Goal: Task Accomplishment & Management: Manage account settings

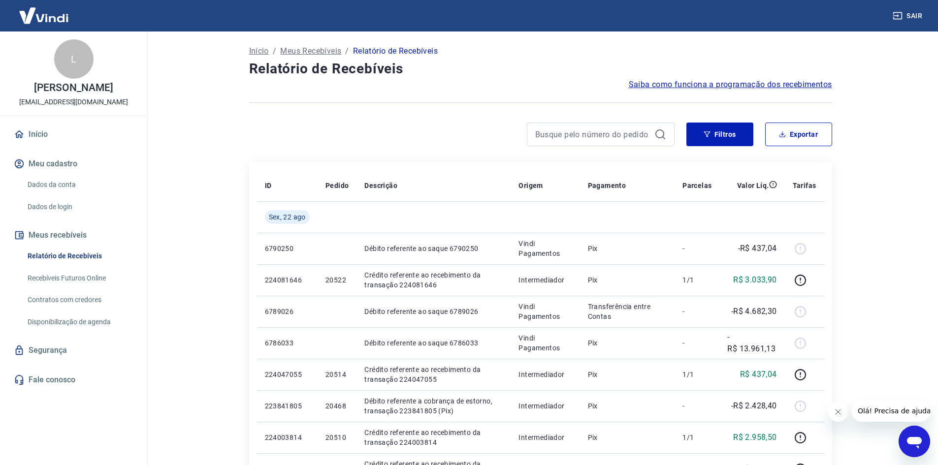
click at [711, 130] on button "Filtros" at bounding box center [719, 135] width 67 height 24
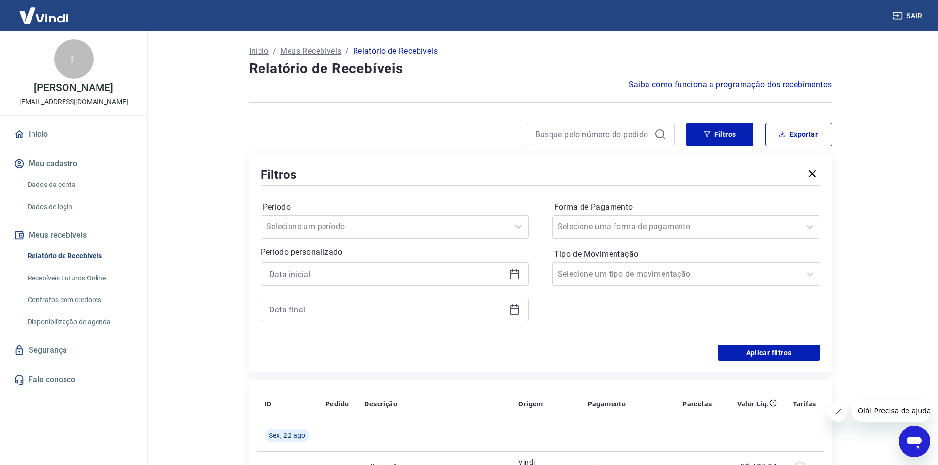
click at [512, 273] on icon at bounding box center [514, 274] width 12 height 12
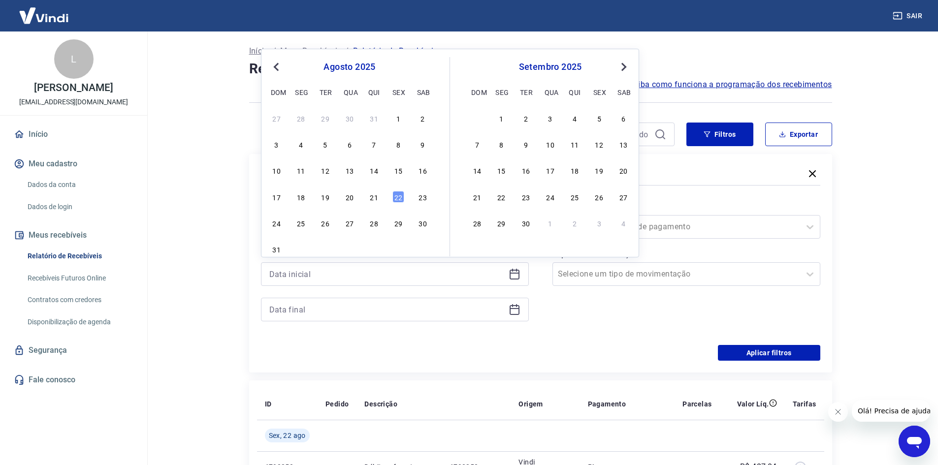
click at [373, 197] on div "21" at bounding box center [374, 197] width 12 height 12
click at [373, 196] on div "Período Selecione um período Período personalizado Previous Month Next Month [D…" at bounding box center [540, 267] width 559 height 158
type input "[DATE]"
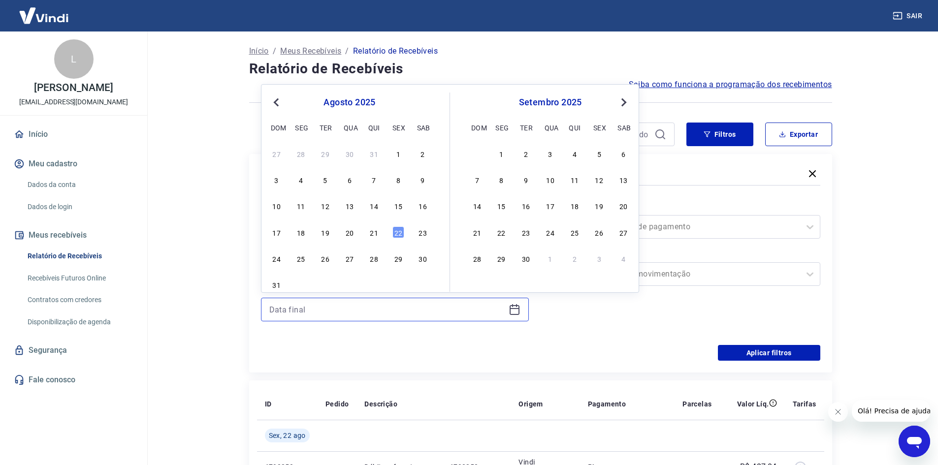
drag, startPoint x: 503, startPoint y: 306, endPoint x: 514, endPoint y: 316, distance: 15.7
click at [503, 307] on input at bounding box center [386, 309] width 235 height 15
drag, startPoint x: 514, startPoint y: 316, endPoint x: 510, endPoint y: 311, distance: 7.0
click at [514, 316] on div at bounding box center [395, 310] width 268 height 24
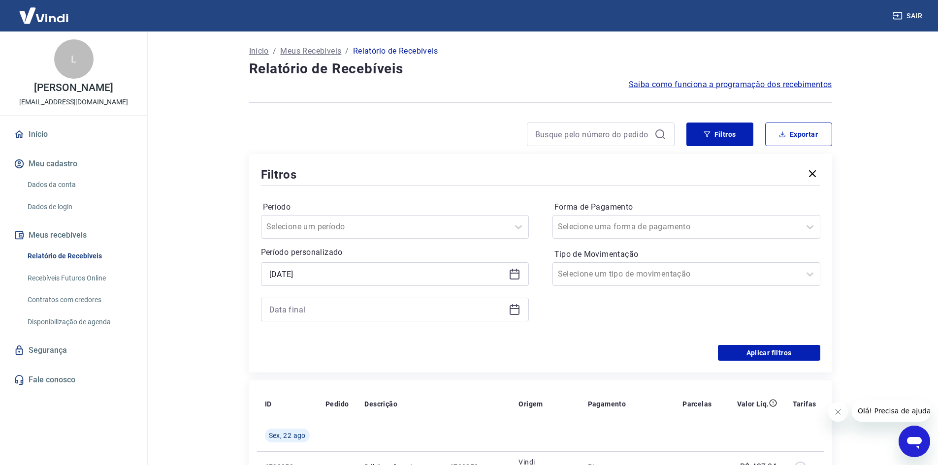
click at [515, 308] on icon at bounding box center [514, 308] width 10 height 1
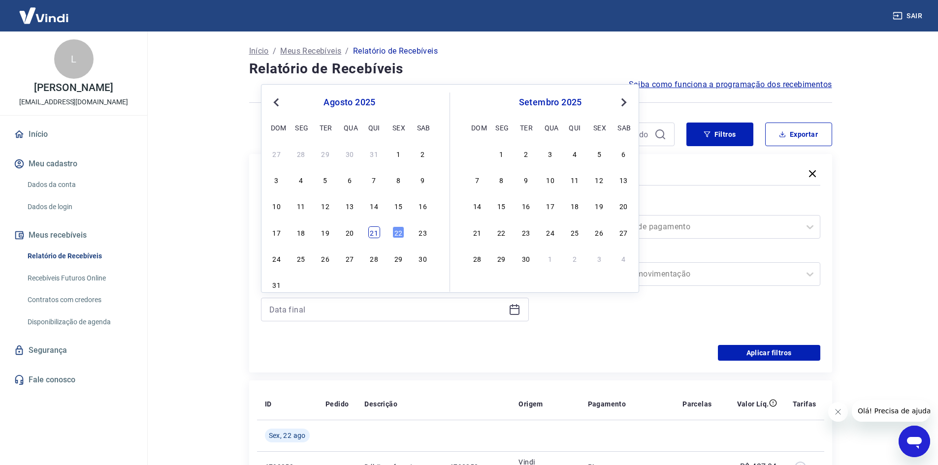
click at [378, 235] on div "21" at bounding box center [374, 232] width 12 height 12
click at [378, 235] on div "Selecione um período" at bounding box center [384, 227] width 247 height 18
type input "[DATE]"
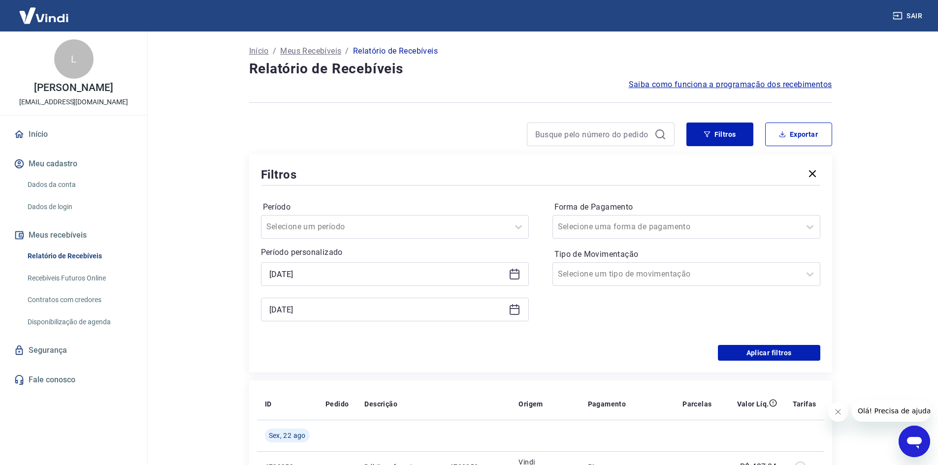
click at [641, 331] on div "Forma de Pagamento Selecione uma forma de pagamento Tipo de Movimentação Seleci…" at bounding box center [686, 266] width 268 height 134
click at [731, 351] on button "Aplicar filtros" at bounding box center [769, 353] width 102 height 16
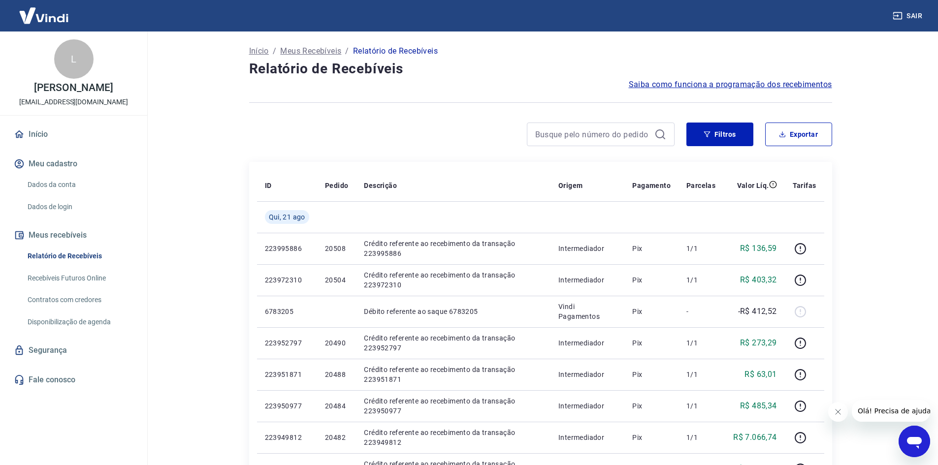
click at [684, 141] on div "Filtros Exportar" at bounding box center [540, 135] width 583 height 24
click at [692, 145] on button "Filtros" at bounding box center [719, 135] width 67 height 24
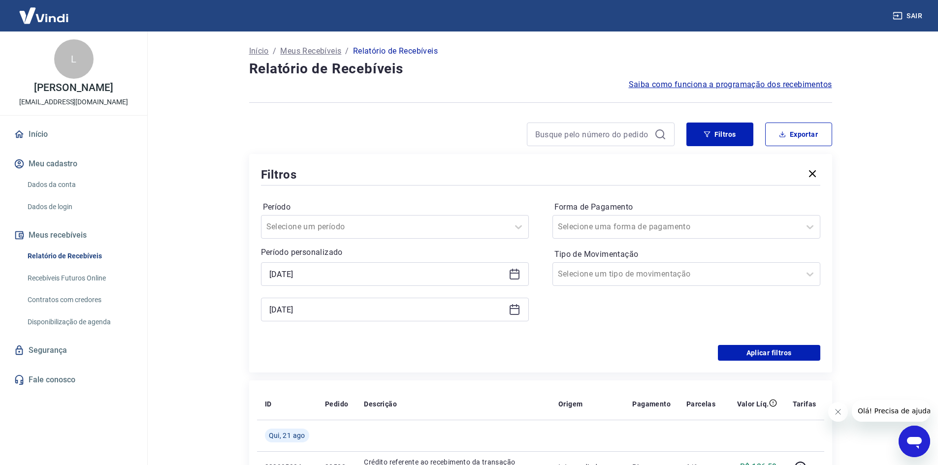
click at [788, 150] on div "Filtros Exportar Filtros Período Selecione um período Período personalizado [DA…" at bounding box center [540, 248] width 583 height 250
click at [788, 142] on button "Exportar" at bounding box center [798, 135] width 67 height 24
type input "[DATE]"
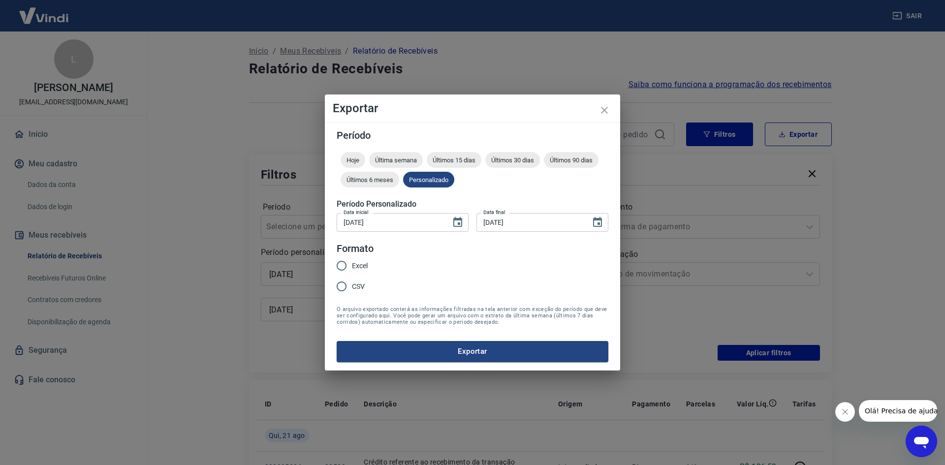
click at [343, 285] on input "CSV" at bounding box center [341, 286] width 21 height 21
radio input "true"
click at [397, 337] on form "Período Hoje Última semana Últimos 15 dias Últimos 30 dias Últimos 90 dias Últi…" at bounding box center [473, 245] width 272 height 231
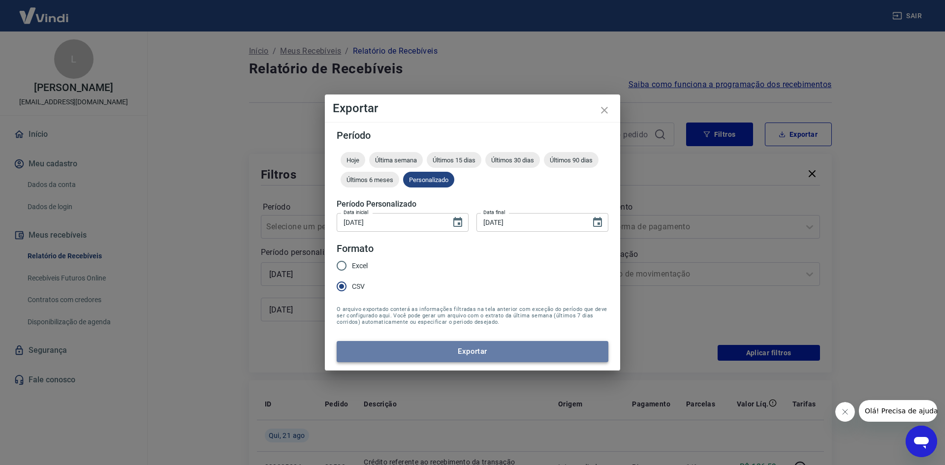
click at [392, 343] on button "Exportar" at bounding box center [473, 351] width 272 height 21
